Goal: Transaction & Acquisition: Purchase product/service

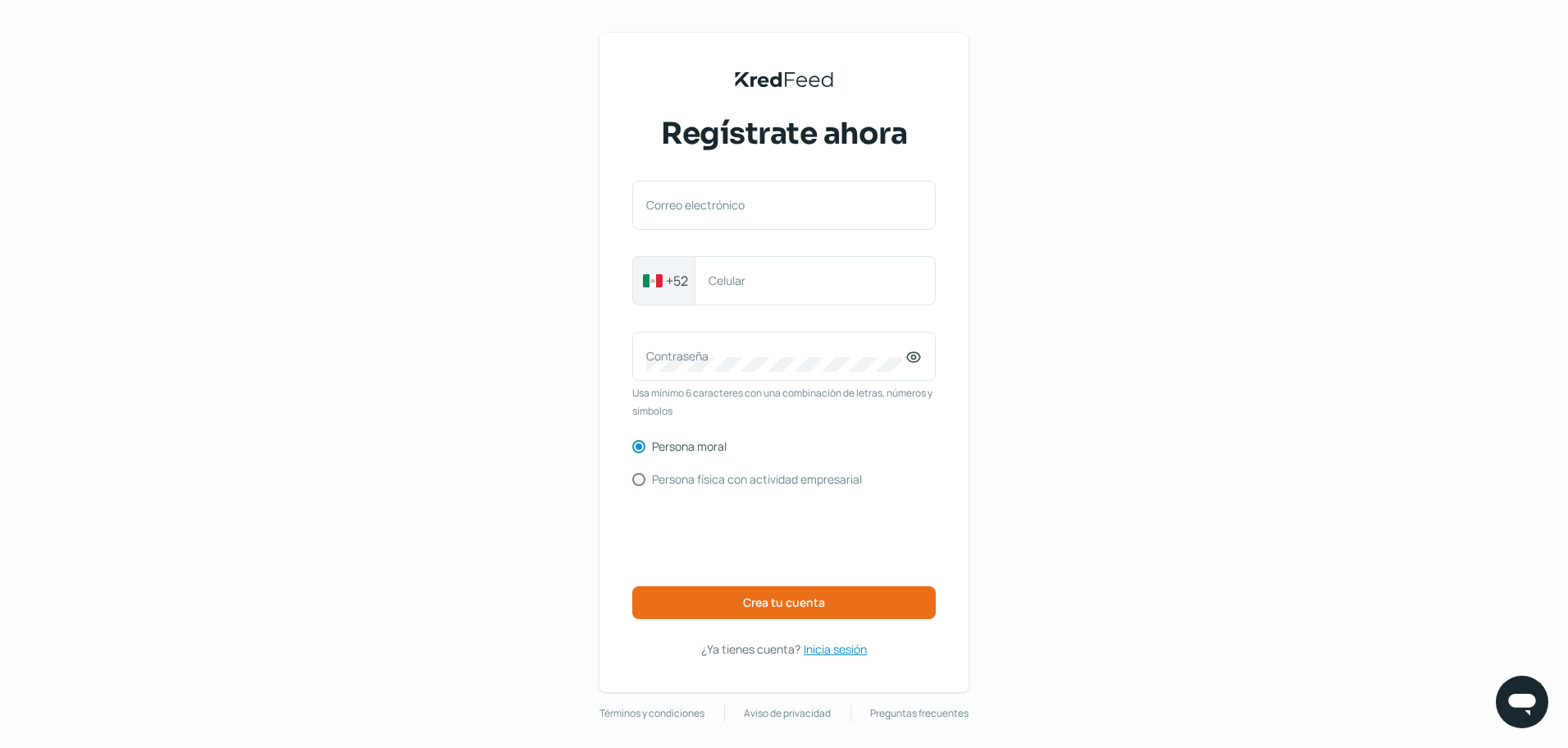
click at [831, 648] on span "Inicia sesión" at bounding box center [835, 649] width 64 height 20
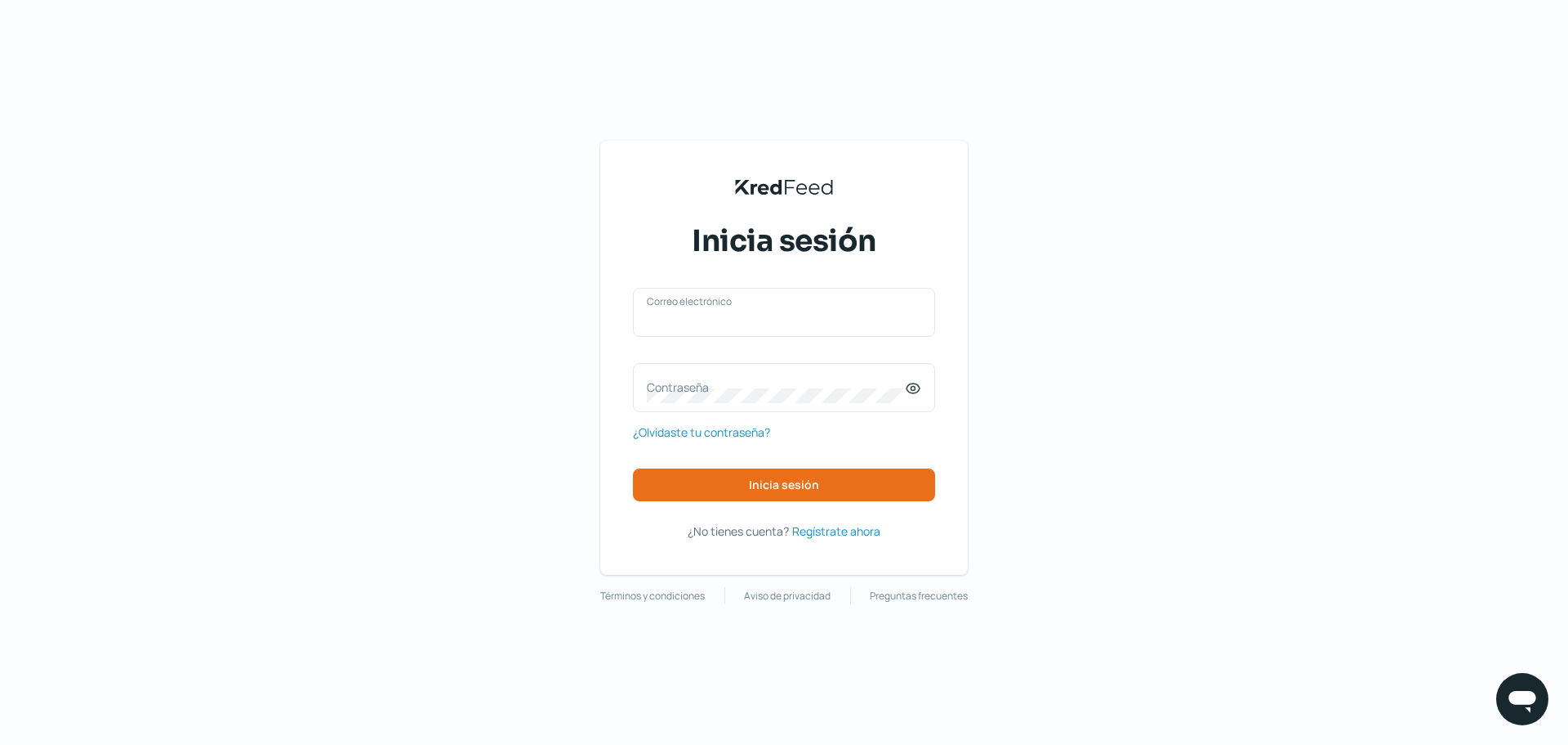
type input "[EMAIL_ADDRESS][DOMAIN_NAME]"
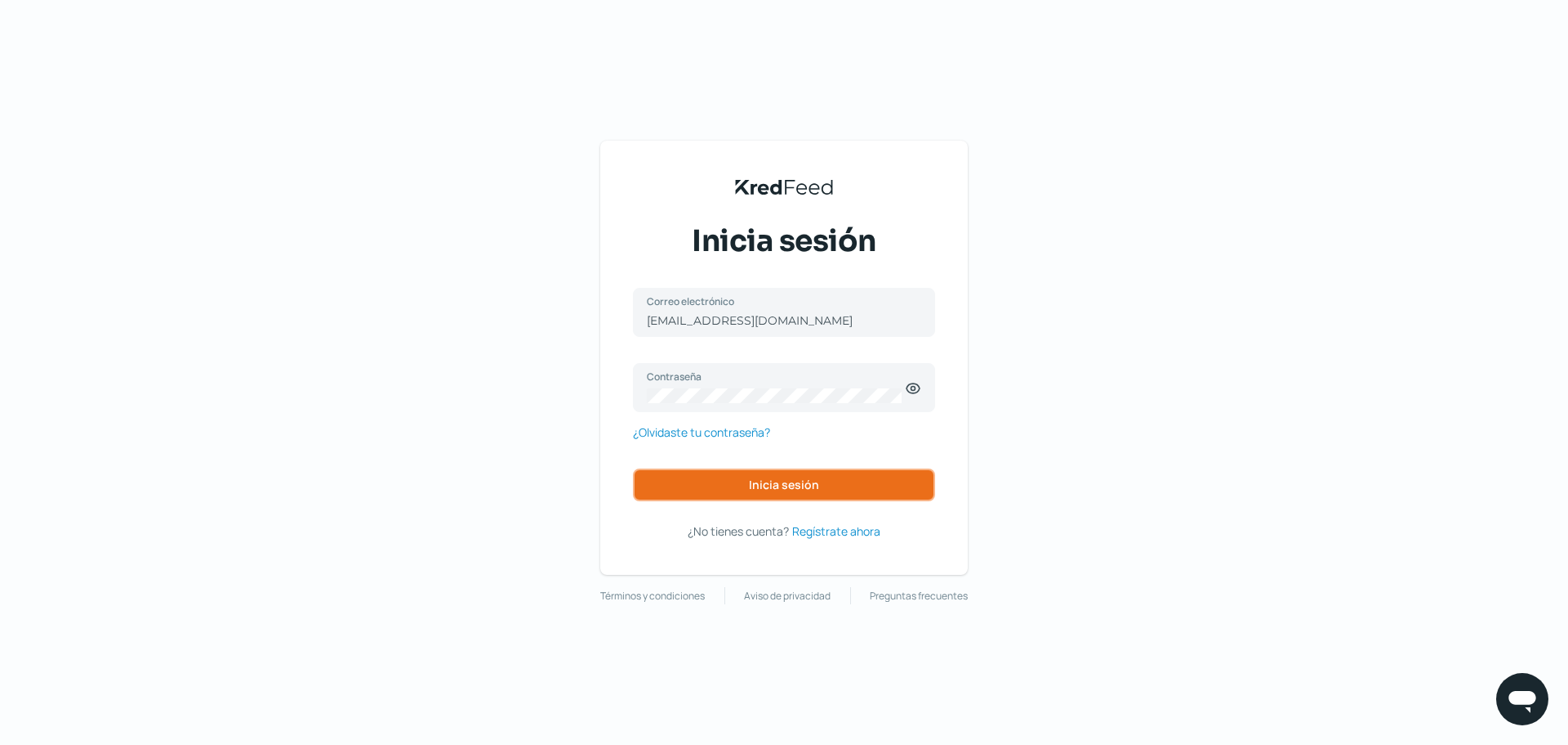
click at [785, 487] on span "Inicia sesión" at bounding box center [784, 484] width 71 height 11
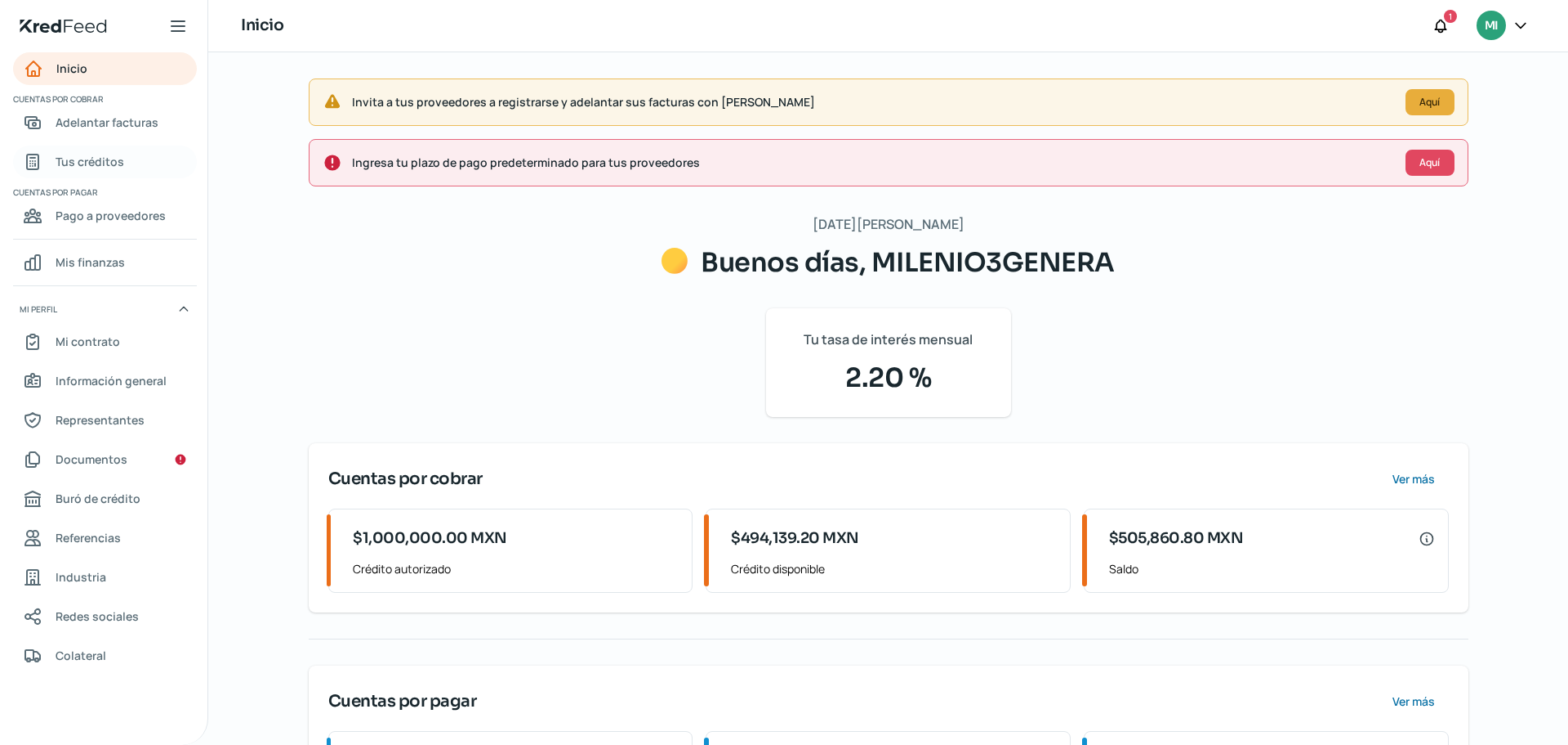
click at [97, 161] on span "Tus créditos" at bounding box center [90, 161] width 69 height 20
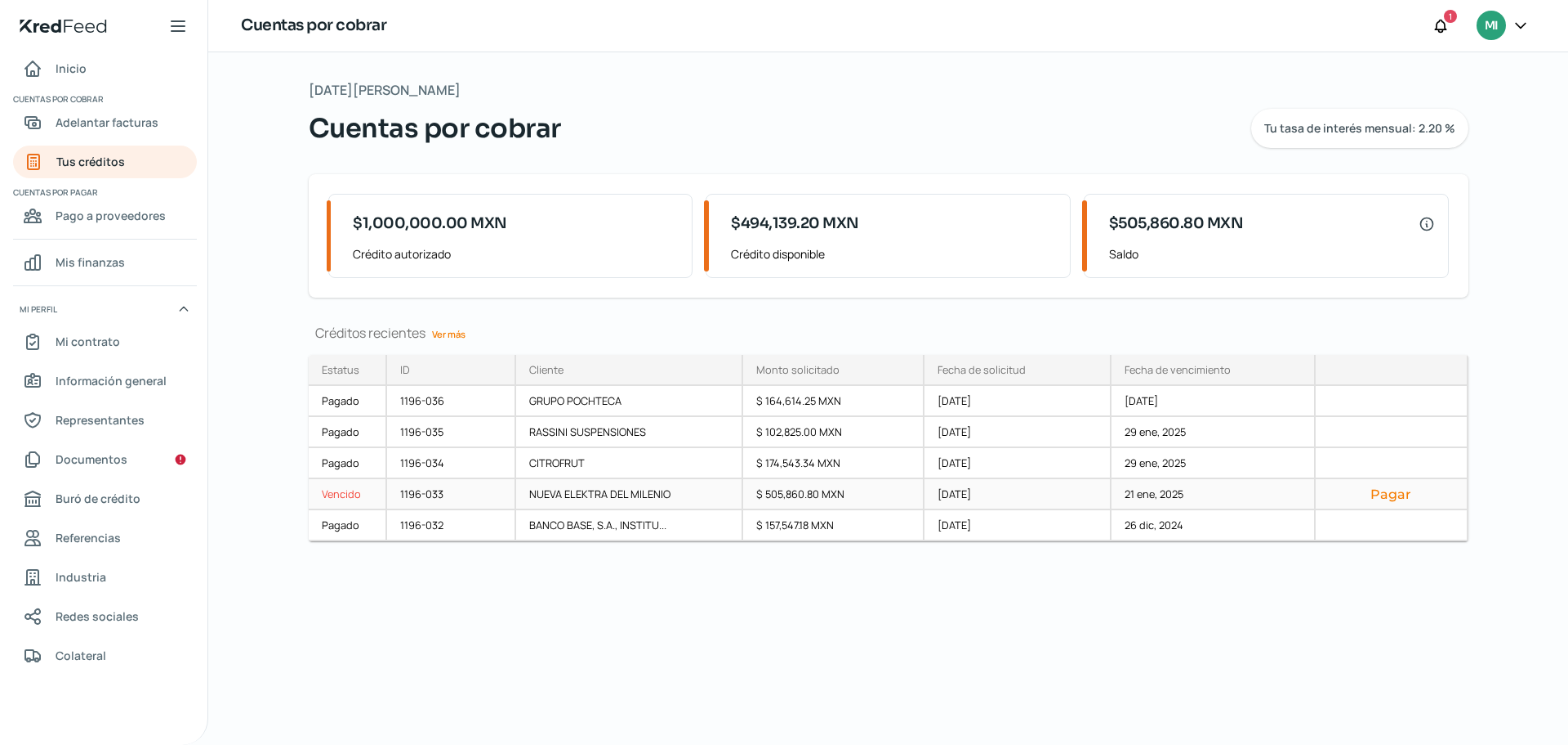
click at [1384, 494] on button "Pagar" at bounding box center [1391, 494] width 125 height 17
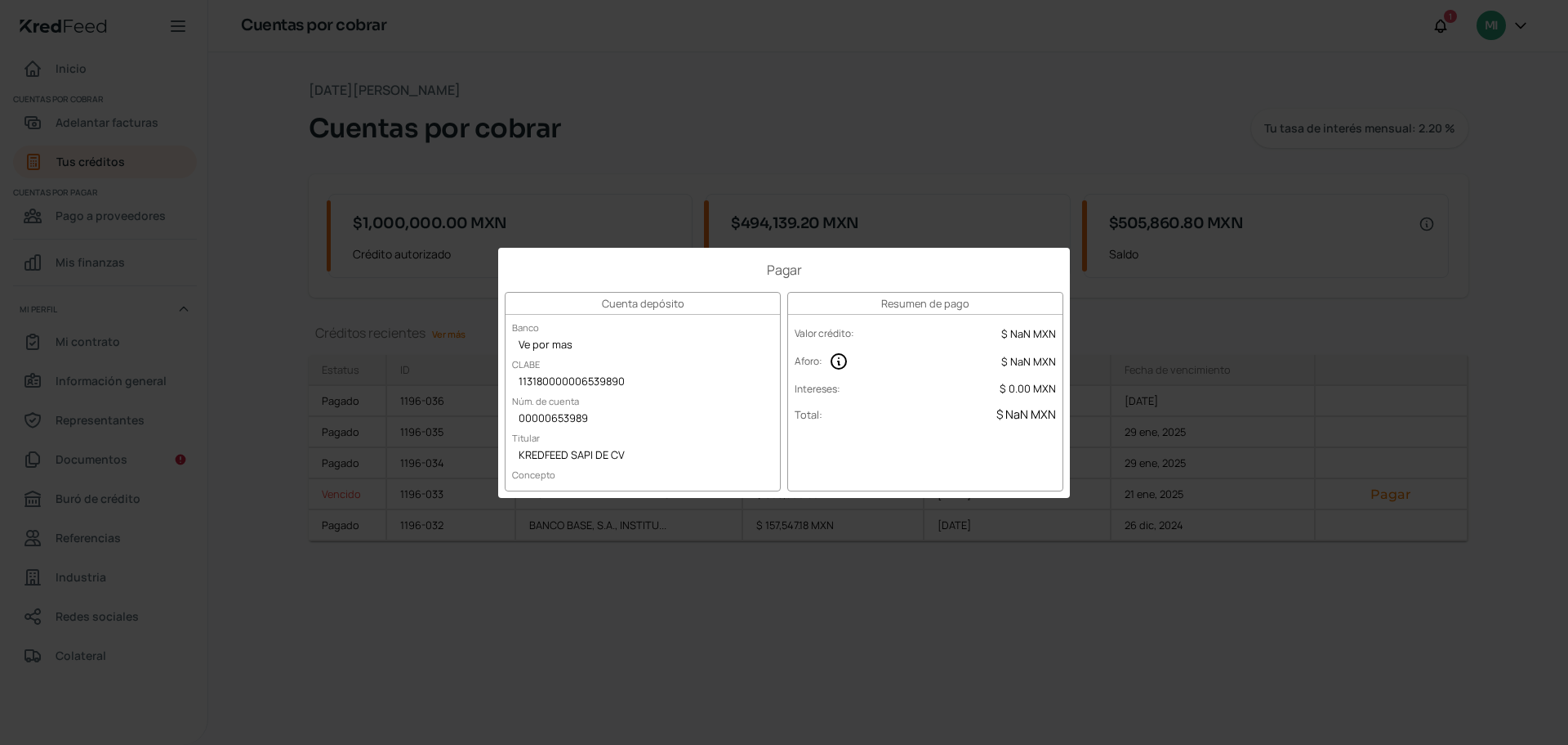
click at [933, 261] on h1 "Pagar" at bounding box center [784, 270] width 558 height 18
click at [1494, 223] on div "Pagar Cuenta depósito Banco Ve por mas CLABE 113180000006539890 Núm. de cuenta …" at bounding box center [784, 372] width 1568 height 745
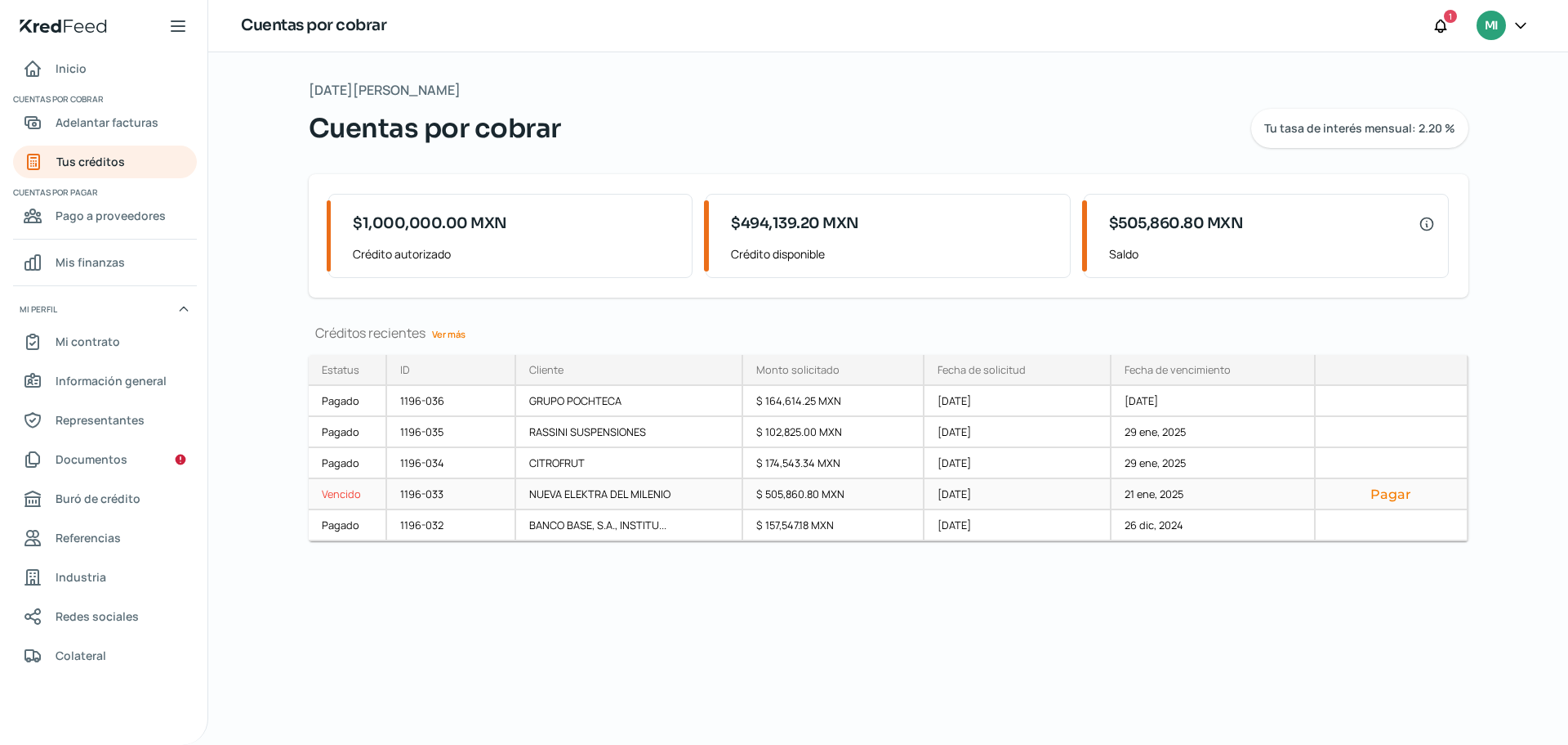
click at [1391, 492] on button "Pagar" at bounding box center [1391, 494] width 125 height 17
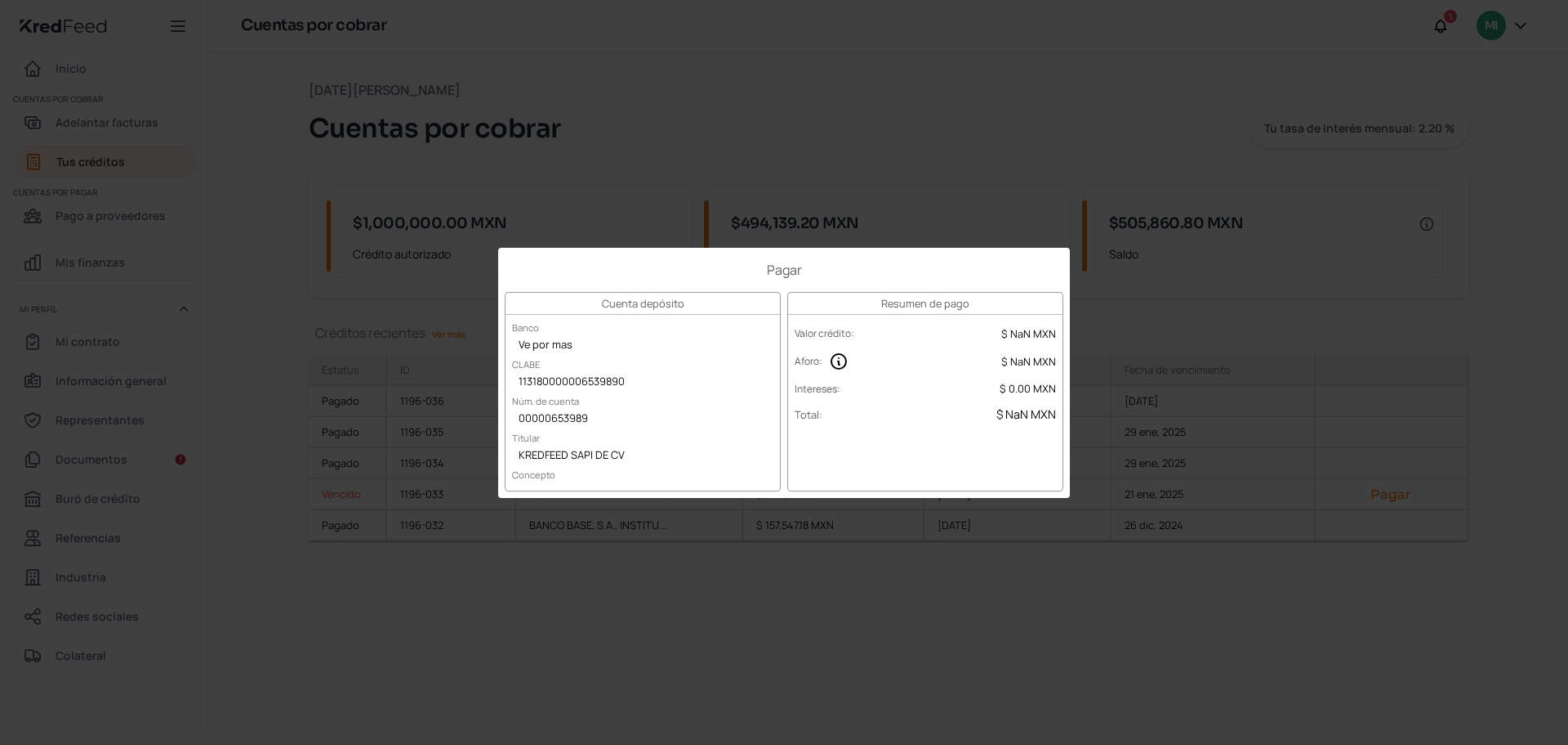
click at [1507, 237] on div "Pagar Cuenta depósito Banco Ve por mas CLABE 113180000006539890 Núm. de cuenta …" at bounding box center [784, 372] width 1568 height 745
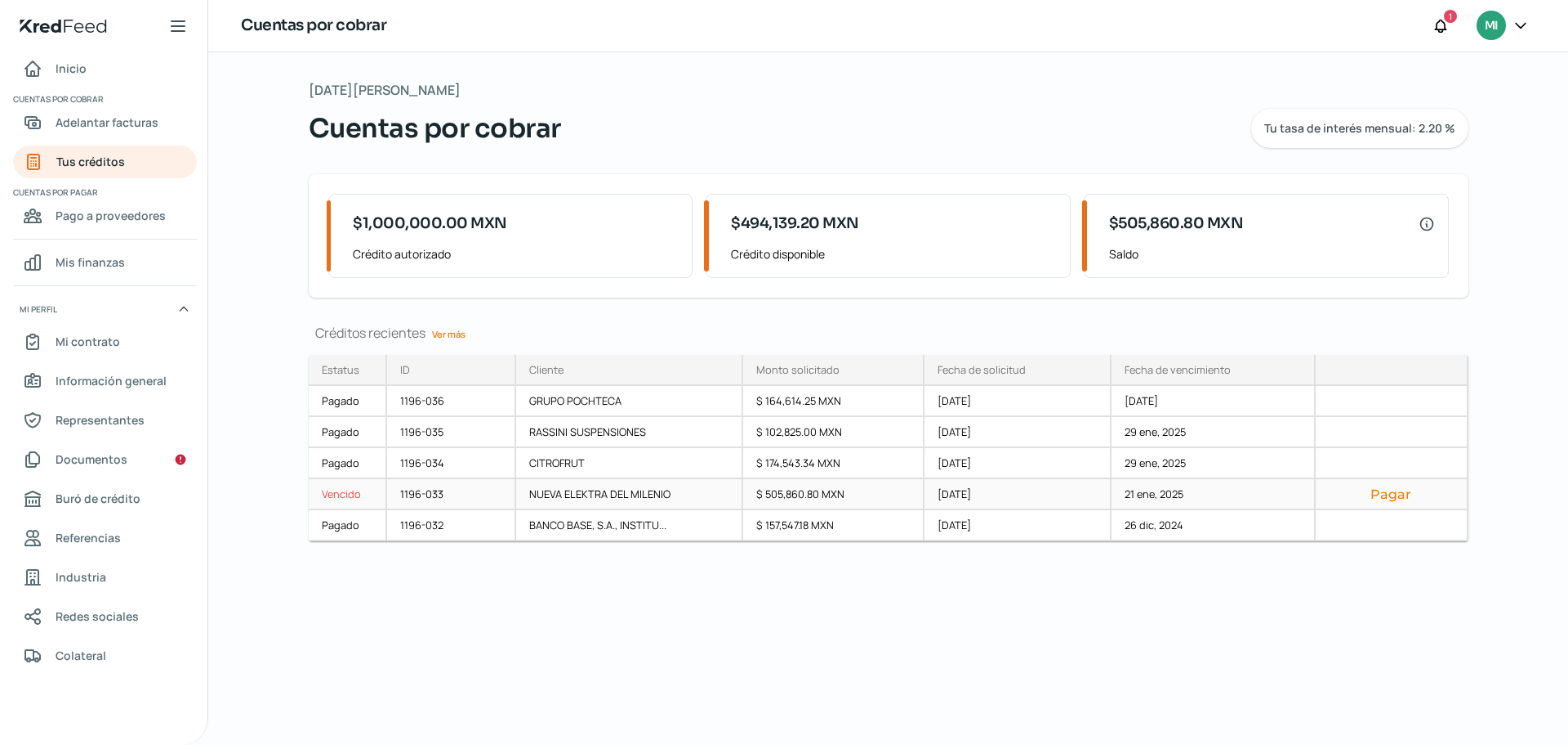
click at [1394, 494] on button "Pagar" at bounding box center [1391, 494] width 125 height 17
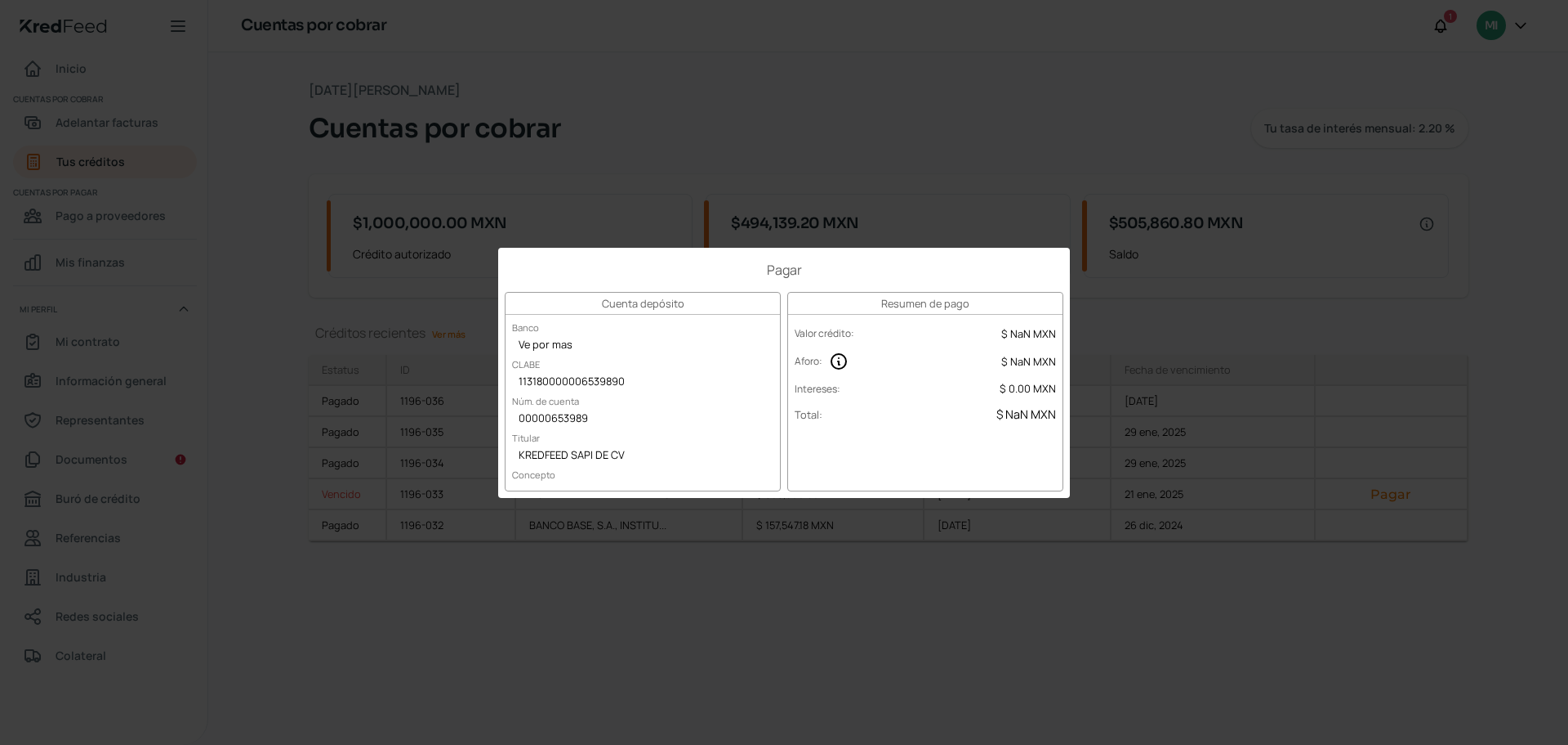
click at [1518, 235] on div "Pagar Cuenta depósito Banco Ve por mas CLABE 113180000006539890 Núm. de cuenta …" at bounding box center [784, 372] width 1568 height 745
